Goal: Task Accomplishment & Management: Use online tool/utility

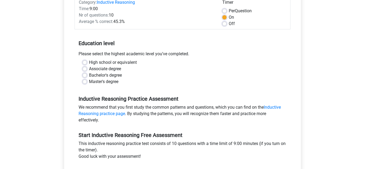
scroll to position [75, 0]
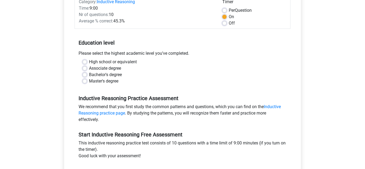
click at [108, 75] on label "Bachelor's degree" at bounding box center [105, 75] width 33 height 6
click at [87, 75] on input "Bachelor's degree" at bounding box center [85, 74] width 4 height 5
radio input "true"
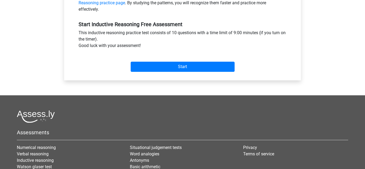
scroll to position [188, 0]
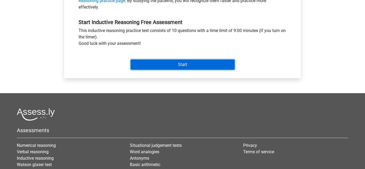
click at [229, 62] on input "Start" at bounding box center [183, 65] width 104 height 10
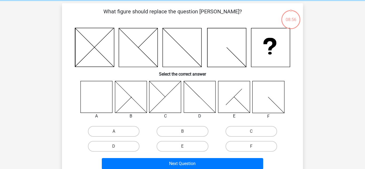
scroll to position [22, 0]
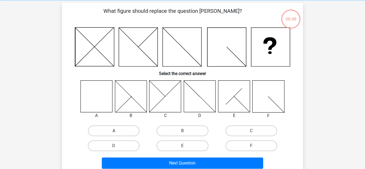
click at [112, 130] on label "A" at bounding box center [114, 131] width 52 height 11
click at [114, 131] on input "A" at bounding box center [115, 132] width 3 height 3
radio input "true"
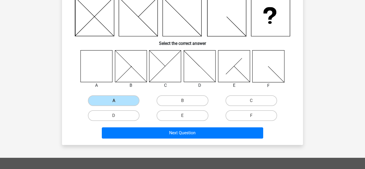
scroll to position [52, 0]
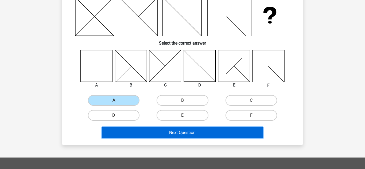
click at [230, 128] on button "Next Question" at bounding box center [183, 132] width 162 height 11
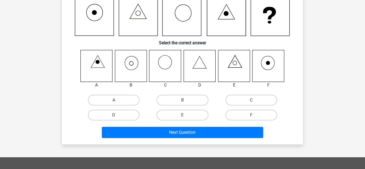
scroll to position [25, 0]
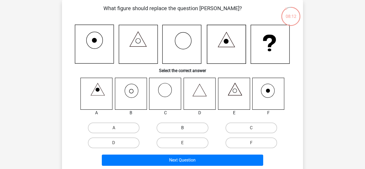
click at [180, 127] on label "B" at bounding box center [183, 128] width 52 height 11
click at [183, 128] on input "B" at bounding box center [184, 129] width 3 height 3
radio input "true"
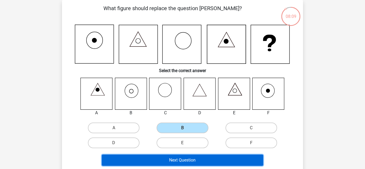
click at [207, 160] on button "Next Question" at bounding box center [183, 160] width 162 height 11
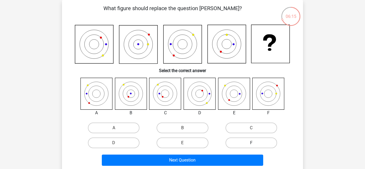
click at [246, 141] on label "F" at bounding box center [252, 143] width 52 height 11
click at [251, 143] on input "F" at bounding box center [252, 144] width 3 height 3
radio input "true"
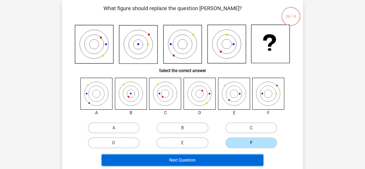
click at [231, 156] on button "Next Question" at bounding box center [183, 160] width 162 height 11
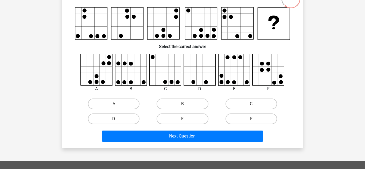
scroll to position [43, 0]
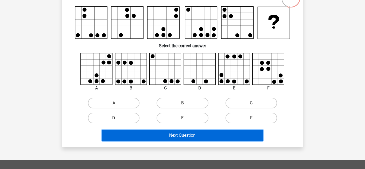
click at [250, 134] on button "Next Question" at bounding box center [183, 135] width 162 height 11
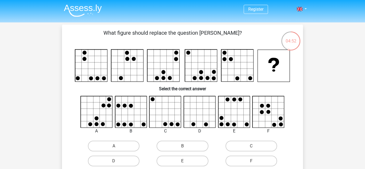
scroll to position [0, 0]
